Goal: Information Seeking & Learning: Check status

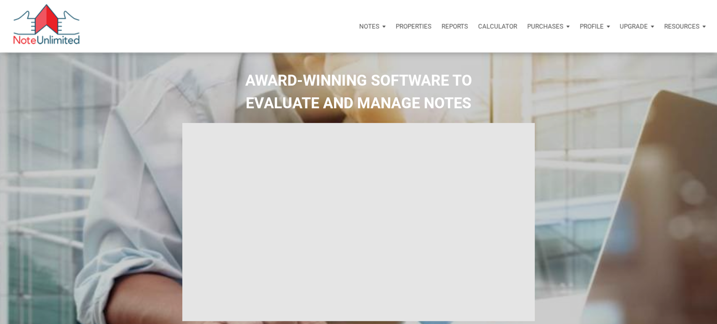
select select
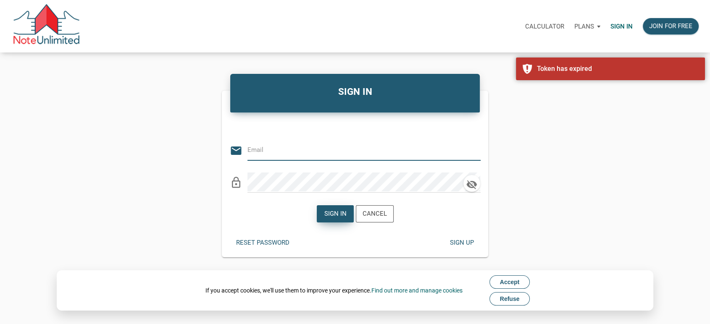
type input "[PERSON_NAME][EMAIL_ADDRESS][DOMAIN_NAME]"
click at [336, 214] on div "Sign in" at bounding box center [335, 214] width 22 height 10
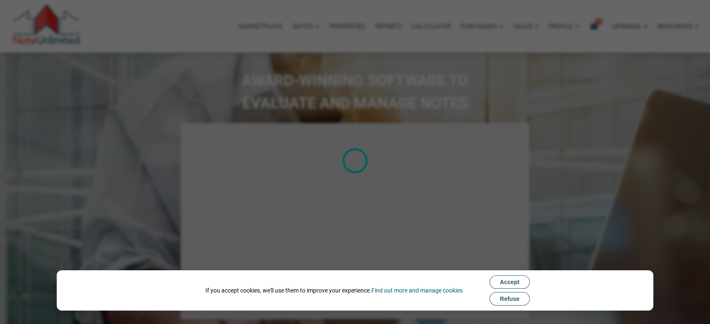
type input "Introduction to new features"
select select
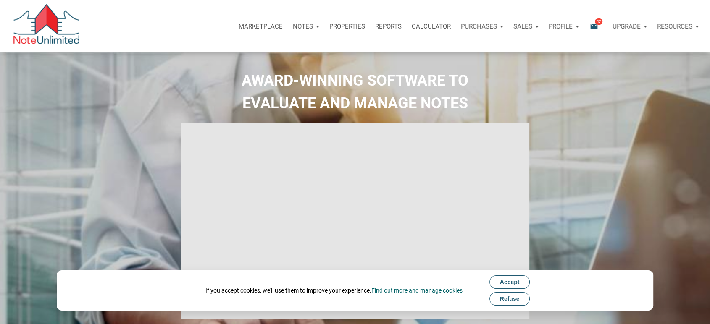
click at [492, 26] on p "Purchases" at bounding box center [479, 27] width 36 height 8
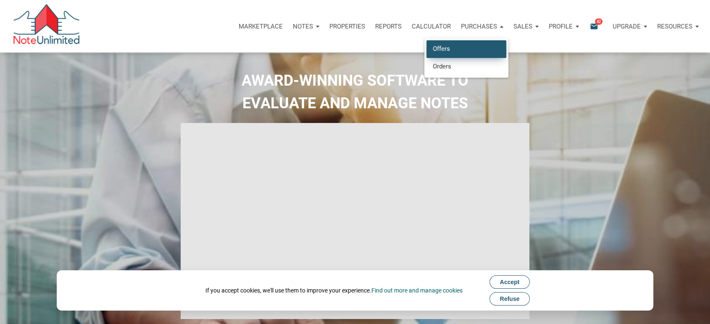
click at [435, 49] on link "Offers" at bounding box center [466, 48] width 80 height 17
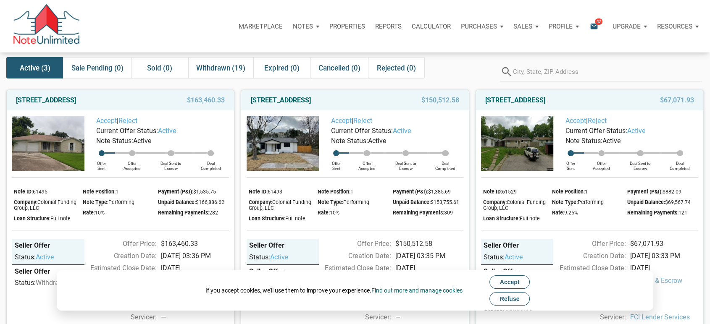
scroll to position [40, 0]
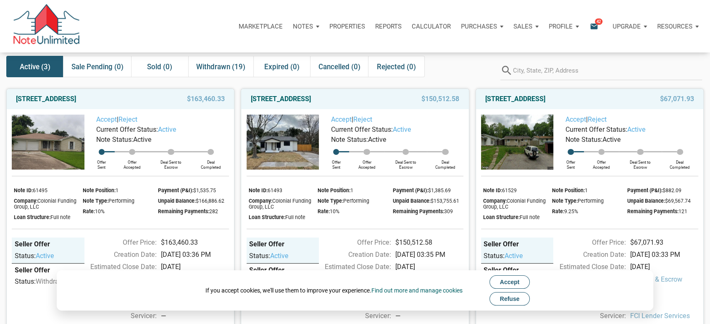
click at [503, 284] on span "Accept" at bounding box center [510, 282] width 20 height 7
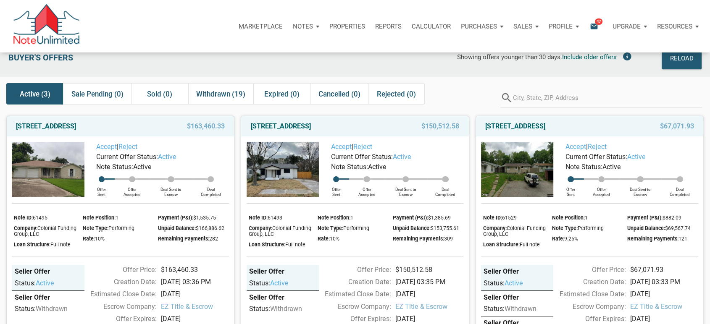
scroll to position [10, 0]
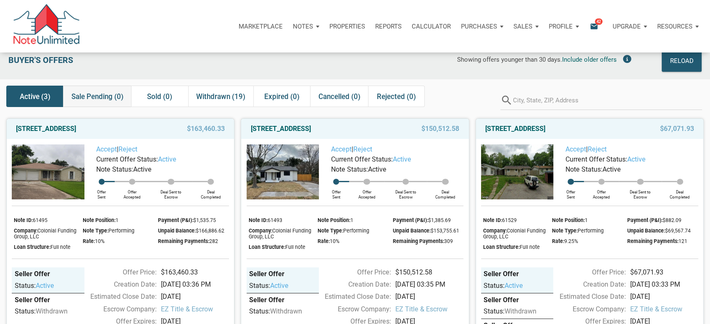
click at [95, 99] on span "Sale Pending (0)" at bounding box center [97, 97] width 52 height 10
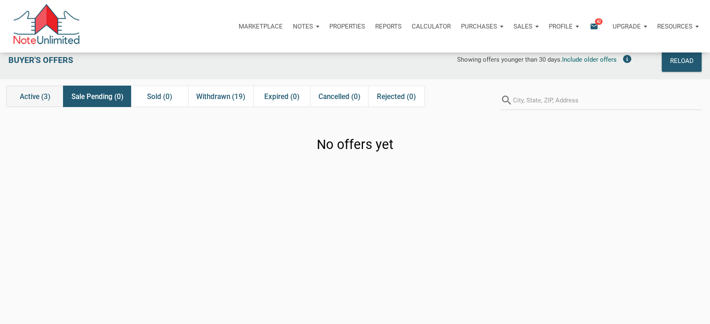
click at [29, 101] on span "Active (3)" at bounding box center [35, 97] width 31 height 10
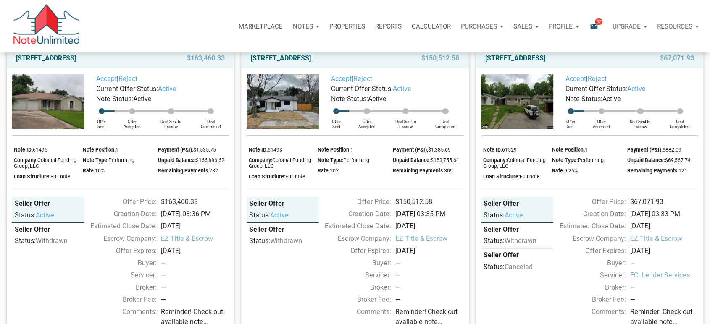
scroll to position [79, 0]
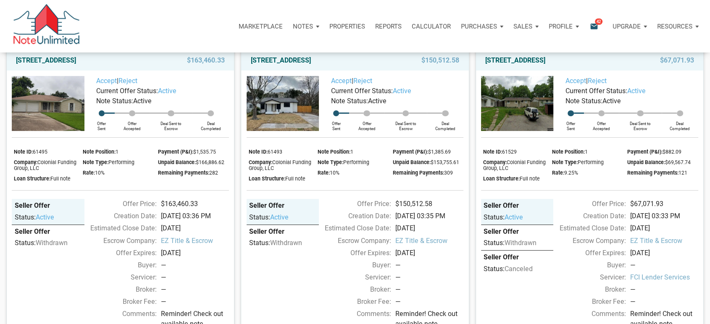
click at [386, 26] on p "Reports" at bounding box center [388, 27] width 26 height 8
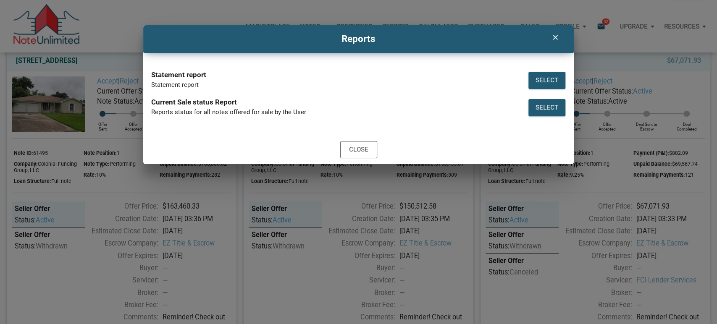
click at [555, 37] on icon "clear" at bounding box center [555, 37] width 10 height 8
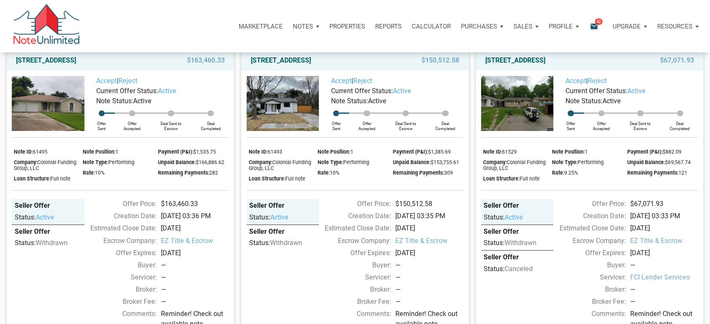
scroll to position [0, 0]
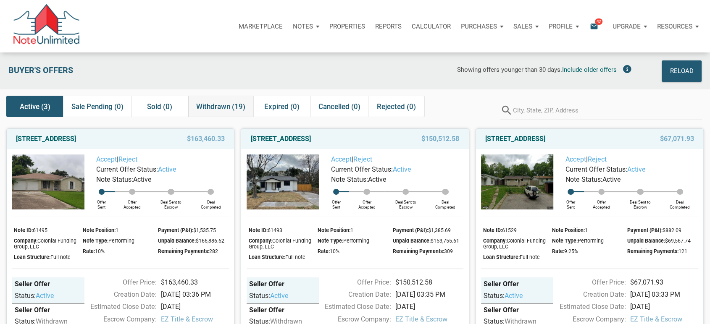
click at [211, 105] on span "Withdrawn (19)" at bounding box center [220, 107] width 49 height 10
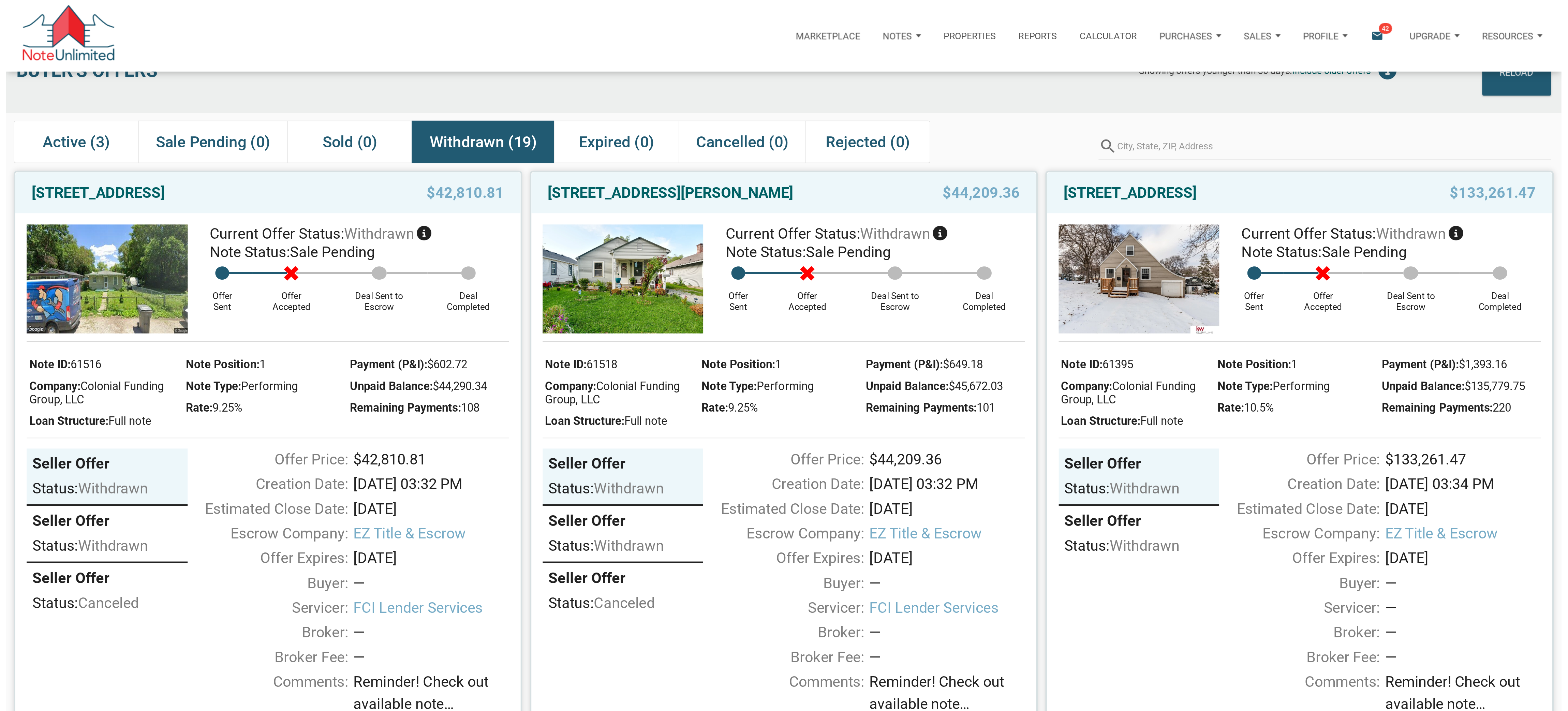
scroll to position [67, 0]
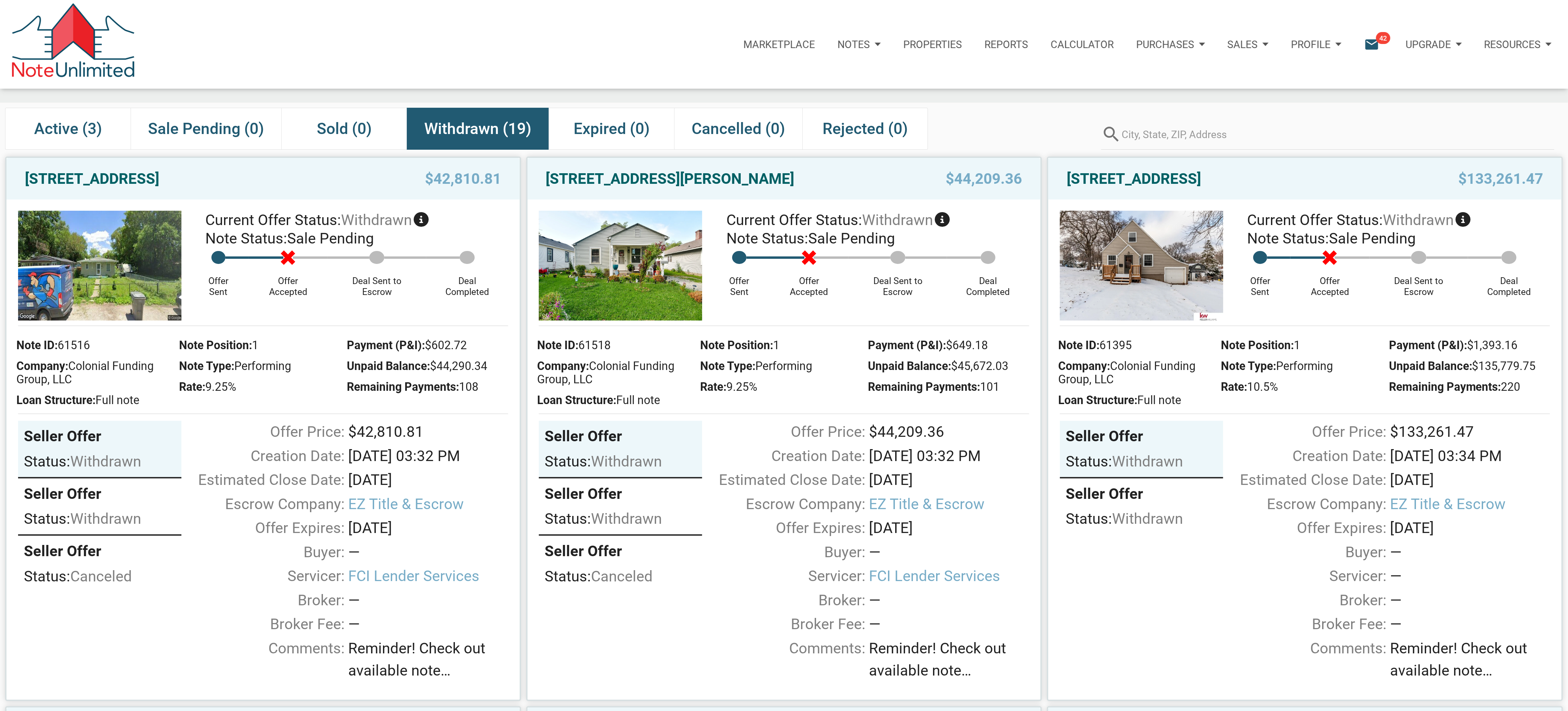
drag, startPoint x: 533, startPoint y: 2, endPoint x: 1155, endPoint y: 71, distance: 625.8
click at [581, 71] on div "Marketplace Notes Dashboard Transactions Properties Reports Calculator Purchase…" at bounding box center [786, 44] width 1563 height 88
click at [581, 126] on input "text" at bounding box center [1337, 135] width 433 height 31
click at [581, 263] on div "Estimated Close Date:" at bounding box center [780, 480] width 171 height 23
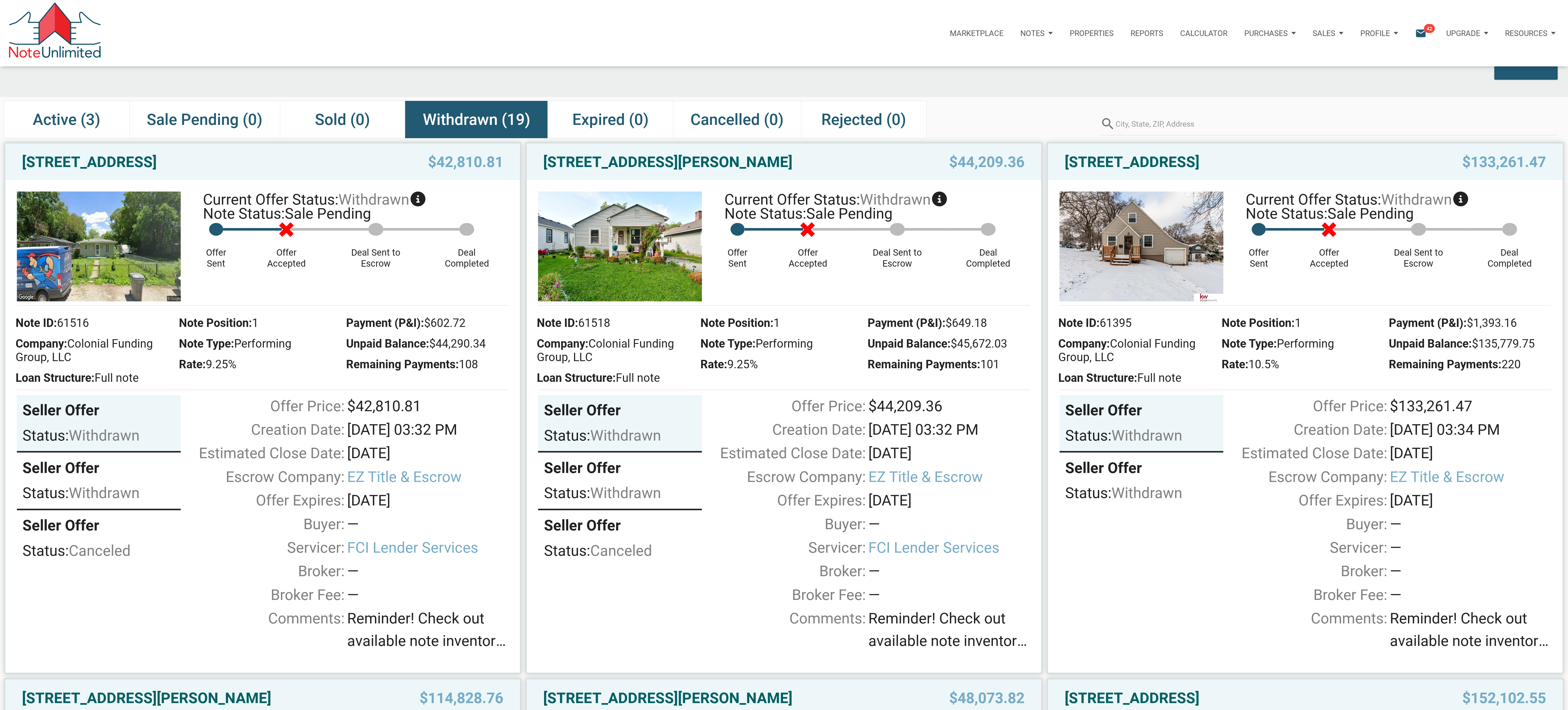
drag, startPoint x: 1141, startPoint y: 3, endPoint x: 1094, endPoint y: 101, distance: 108.7
click at [436, 129] on input "text" at bounding box center [1337, 124] width 443 height 23
drag, startPoint x: 1304, startPoint y: 94, endPoint x: 1295, endPoint y: 64, distance: 31.3
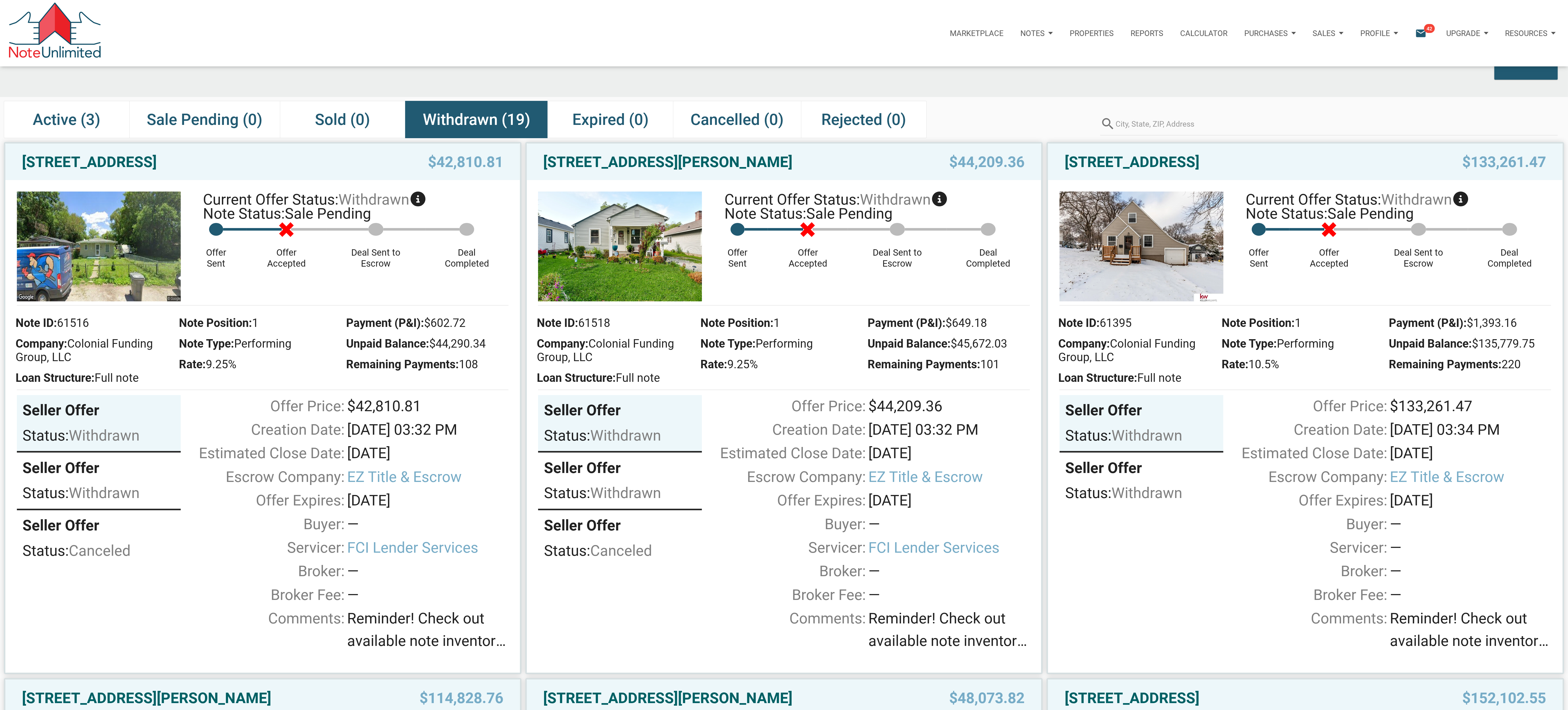
click at [403, 97] on div "Buyer's Offers Showing offers younger than 30 days. Include older offers Reload" at bounding box center [784, 57] width 1568 height 80
click at [399, 197] on span "withdrawn" at bounding box center [374, 200] width 71 height 18
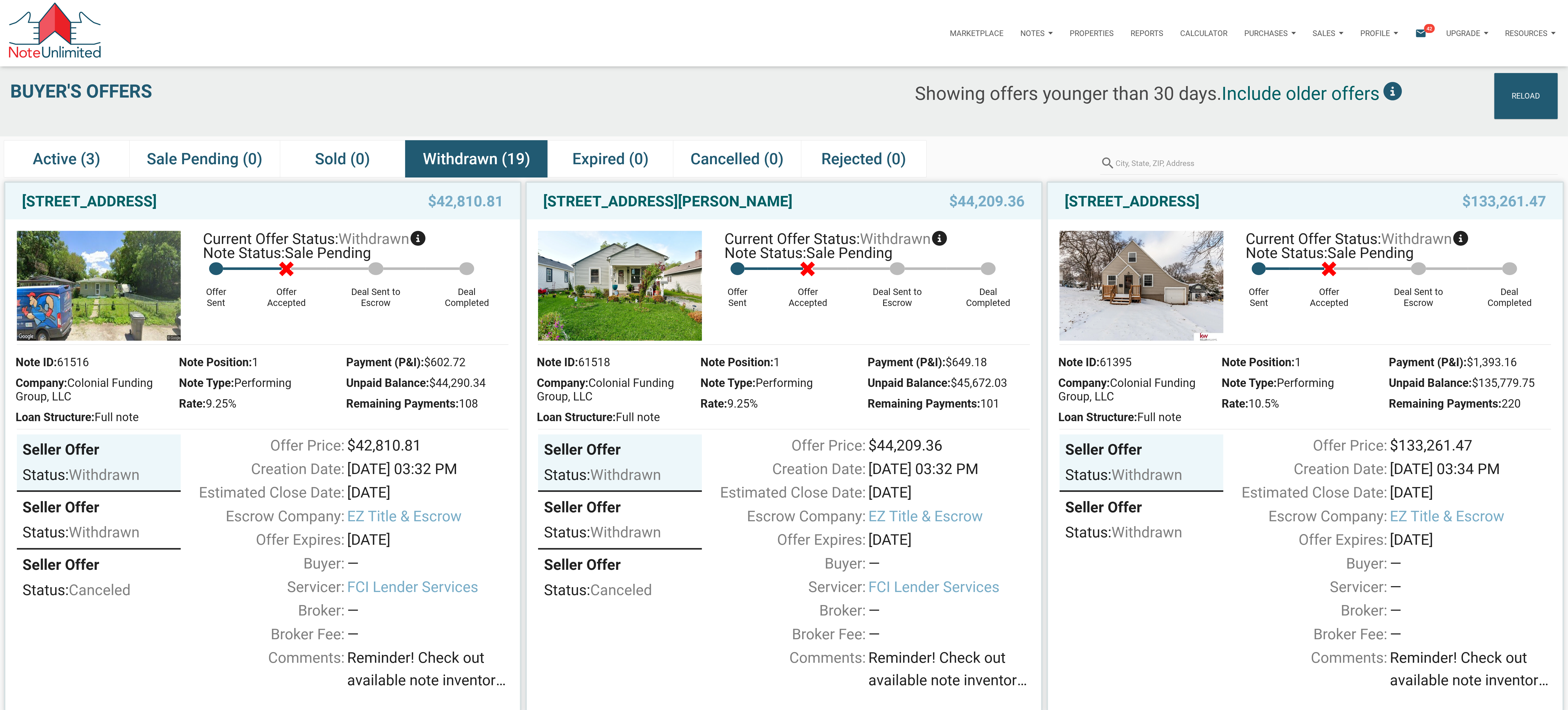
scroll to position [0, 0]
